Goal: Task Accomplishment & Management: Complete application form

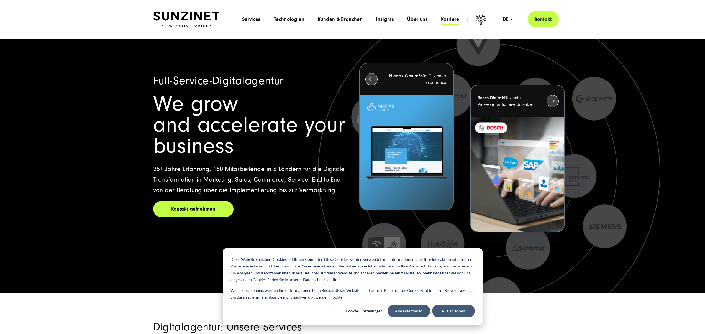
click at [448, 20] on span "Karriere" at bounding box center [450, 20] width 18 height 6
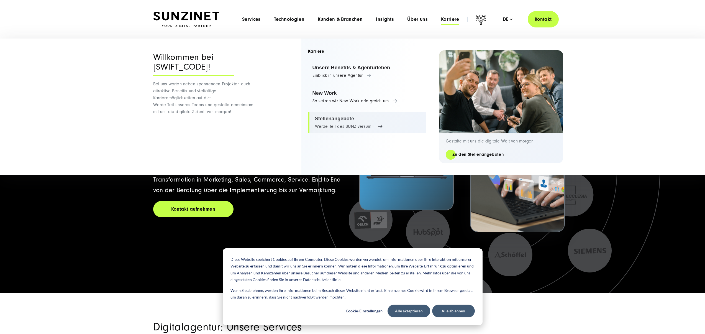
click at [360, 121] on link "Stellenangebote Werde Teil des SUNZIversum" at bounding box center [367, 122] width 118 height 21
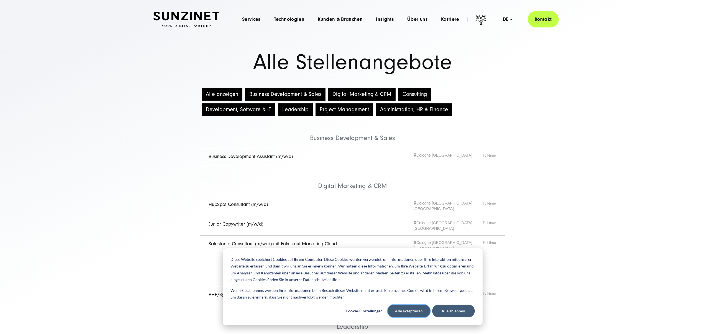
click at [418, 311] on button "Alle akzeptieren" at bounding box center [408, 310] width 43 height 13
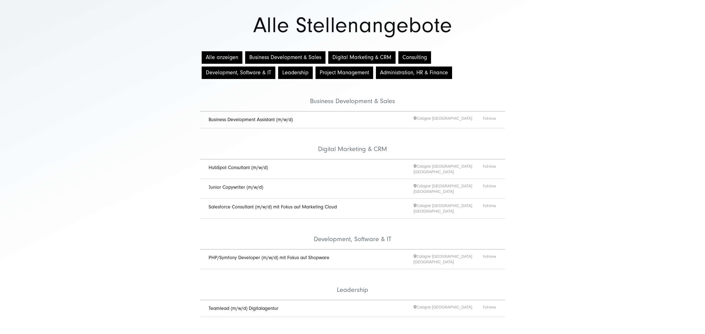
scroll to position [39, 0]
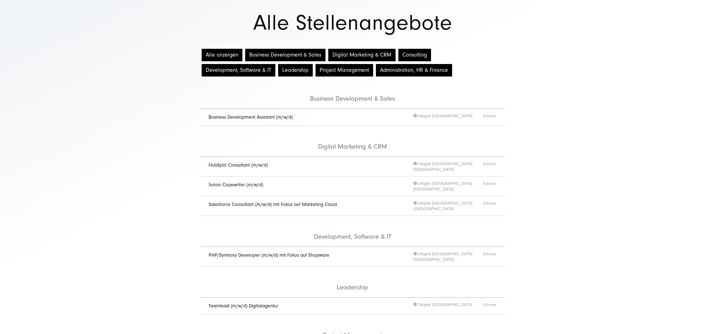
click at [316, 252] on link "PHP/Symfony Developer (m/w/d) mit Fokus auf Shopware" at bounding box center [268, 255] width 121 height 6
